Goal: Information Seeking & Learning: Learn about a topic

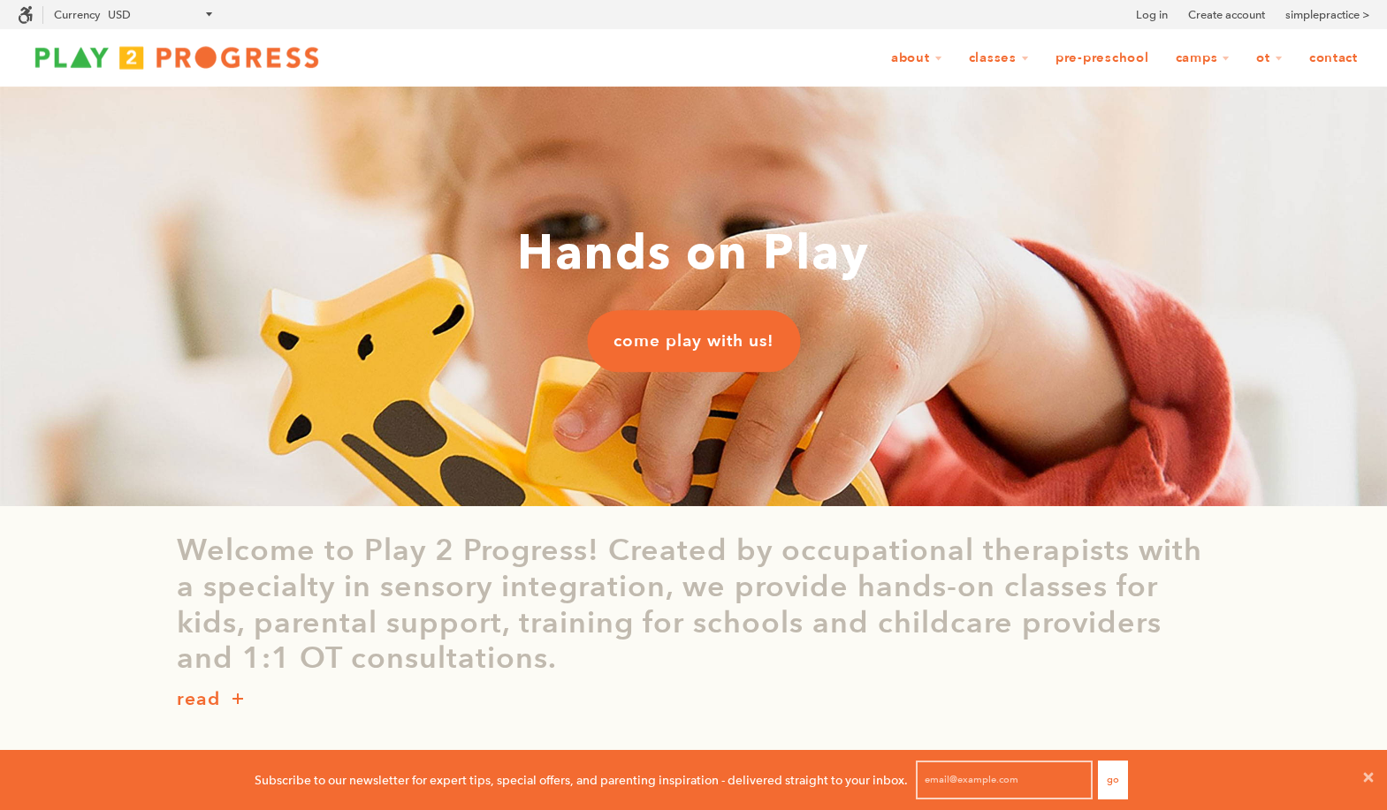
click at [1087, 52] on link "Pre-Preschool" at bounding box center [1102, 59] width 117 height 34
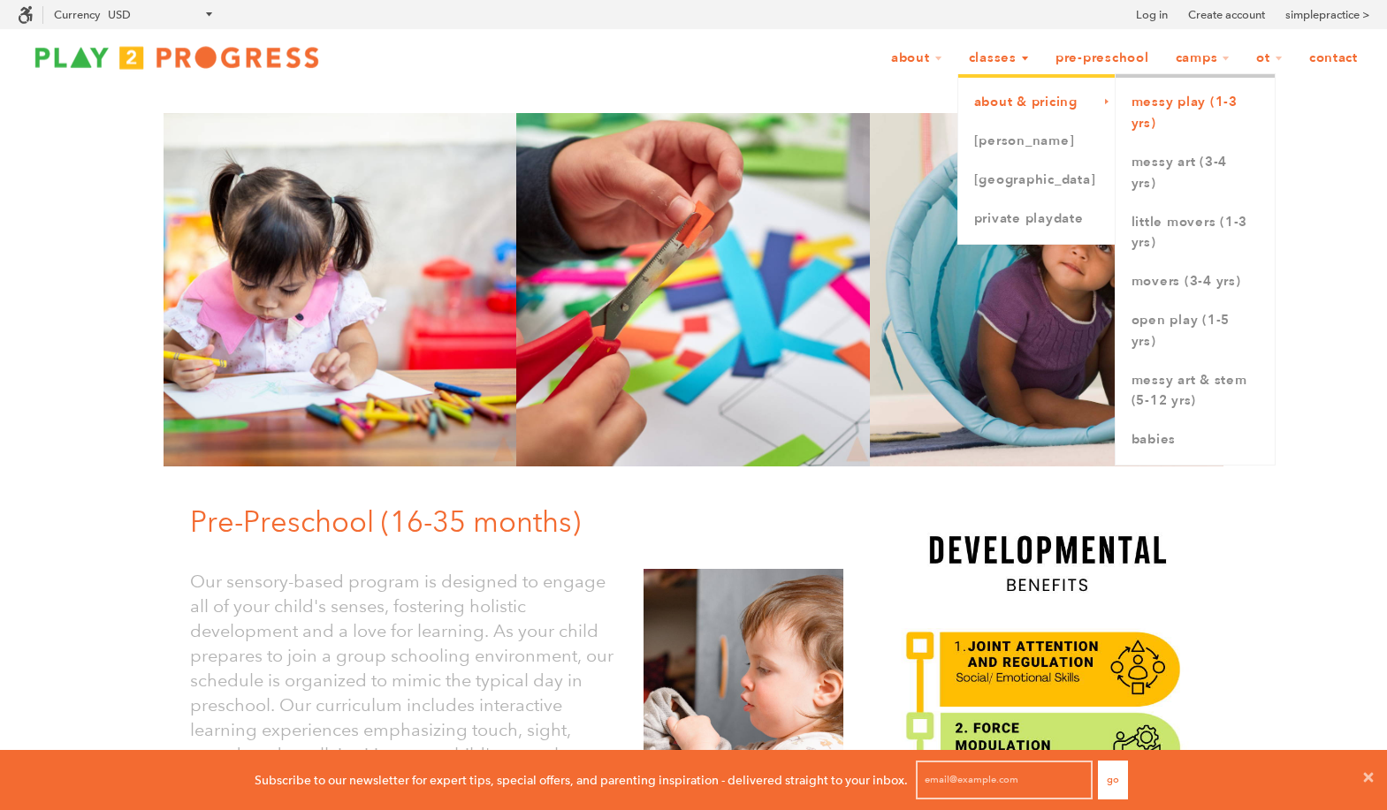
click at [1158, 123] on link "Messy Play (1-3 yrs)" at bounding box center [1194, 113] width 159 height 60
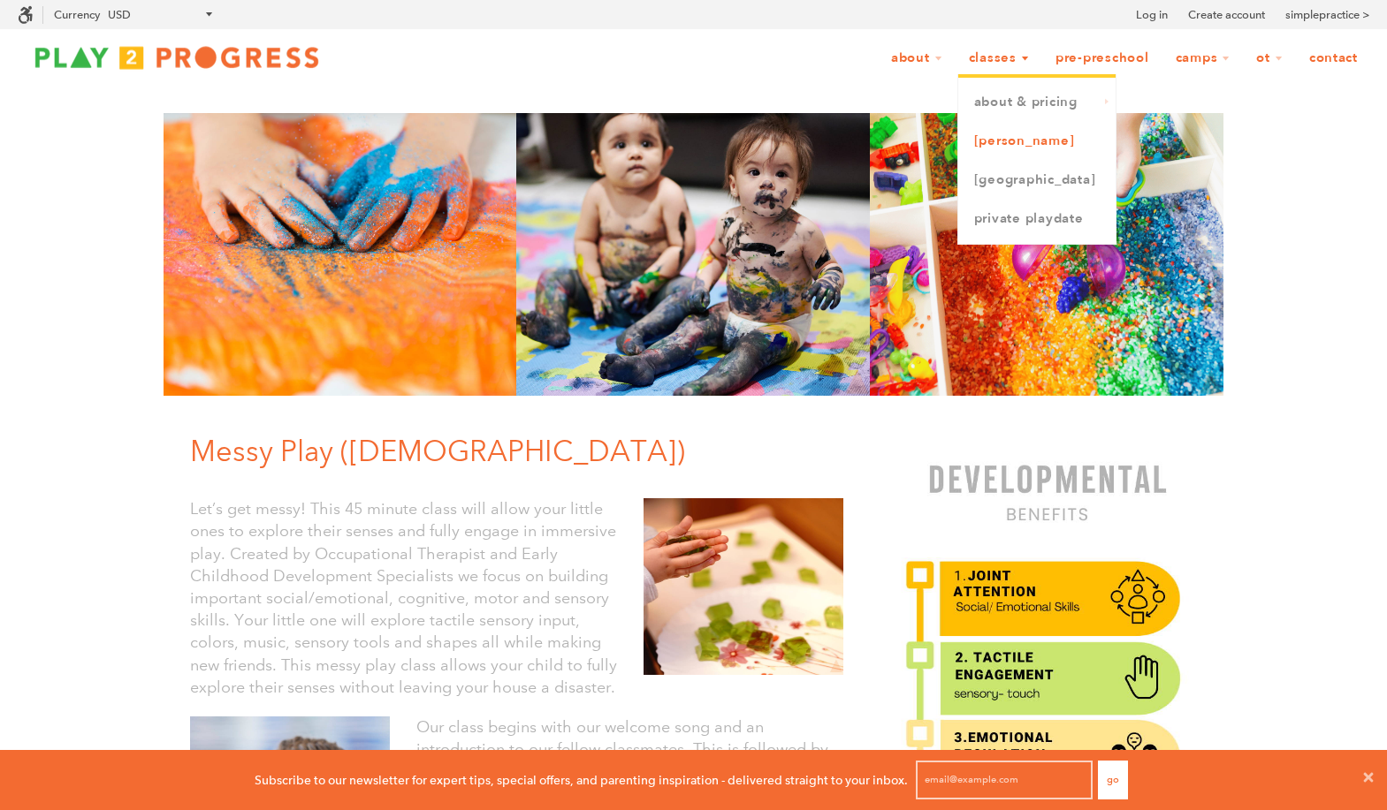
click at [992, 140] on link "[PERSON_NAME]" at bounding box center [1036, 141] width 157 height 39
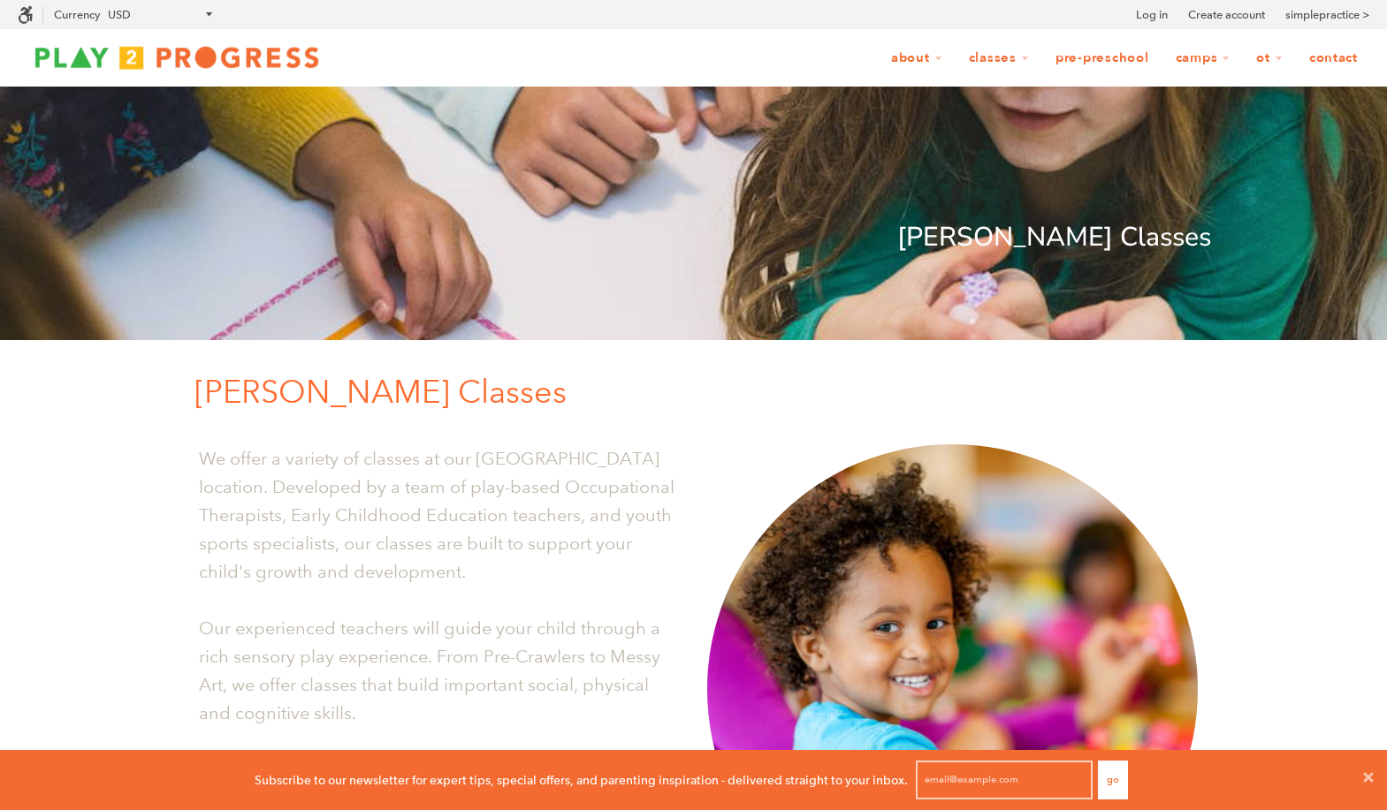
click at [1083, 49] on link "Pre-Preschool" at bounding box center [1102, 59] width 117 height 34
